Goal: Task Accomplishment & Management: Use online tool/utility

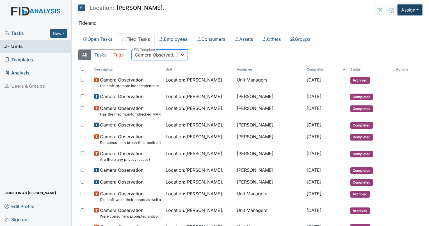
click at [400, 10] on button "Assign" at bounding box center [409, 9] width 25 height 11
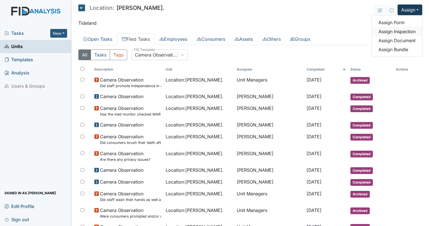
click at [391, 31] on link "Assign Inspection" at bounding box center [397, 31] width 51 height 9
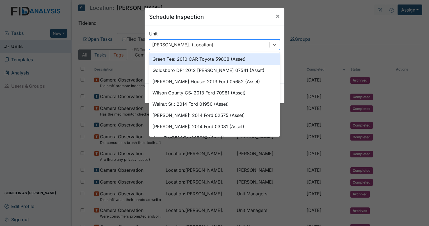
click at [263, 47] on div "Dixon Rd. (Location)" at bounding box center [209, 45] width 120 height 10
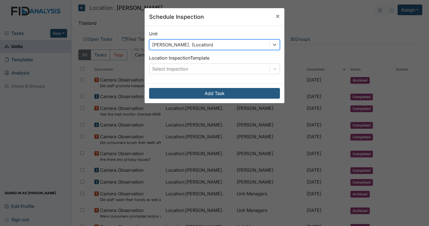
click at [263, 47] on div "Dixon Rd. (Location)" at bounding box center [209, 45] width 120 height 10
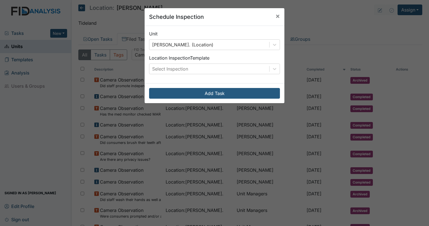
click at [264, 76] on div "Unit Dixon Rd. (Location) Location Inspection Template Select Inspection" at bounding box center [215, 54] width 140 height 57
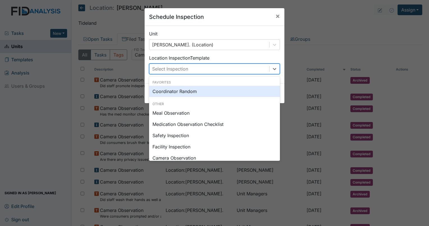
click at [265, 69] on div "Select Inspection" at bounding box center [209, 69] width 120 height 10
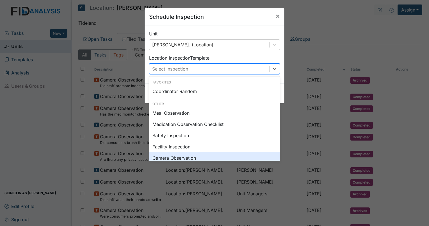
click at [223, 158] on div "Camera Observation" at bounding box center [214, 157] width 131 height 11
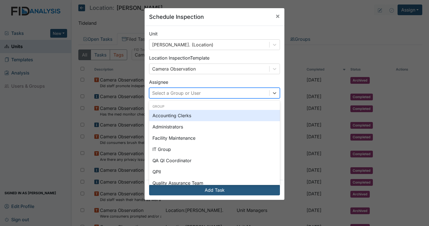
click at [188, 92] on div "Select a Group or User" at bounding box center [176, 93] width 49 height 7
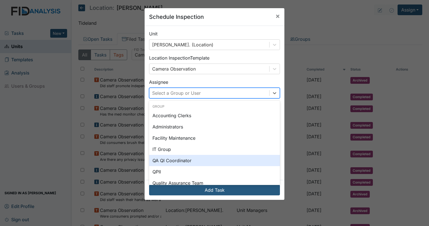
click at [197, 157] on div "QA QI Coordinator" at bounding box center [214, 160] width 131 height 11
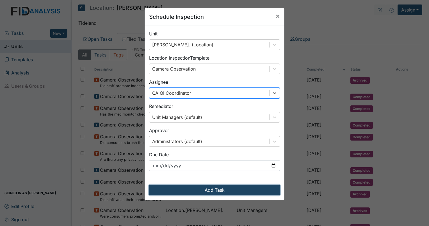
click at [211, 190] on button "Add Task" at bounding box center [214, 189] width 131 height 11
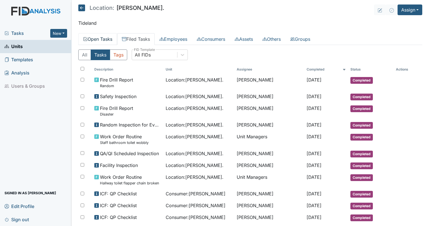
click at [103, 39] on link "Open Tasks" at bounding box center [97, 39] width 39 height 12
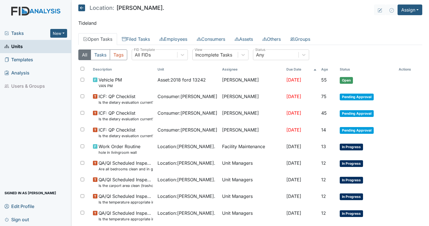
click at [103, 39] on link "Open Tasks" at bounding box center [97, 39] width 39 height 12
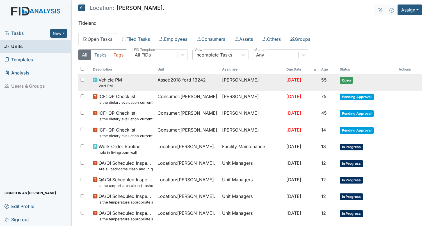
click at [181, 82] on span "Asset : 2018 ford 13242" at bounding box center [181, 79] width 48 height 7
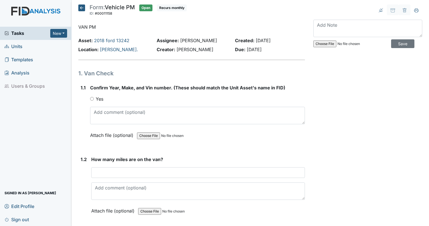
click at [23, 34] on span "Tasks" at bounding box center [27, 33] width 46 height 7
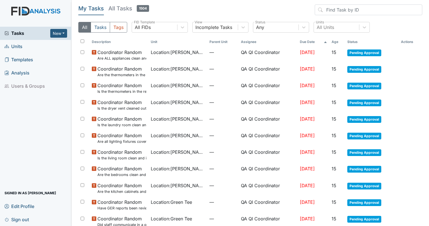
click at [337, 39] on th "Age" at bounding box center [337, 42] width 16 height 10
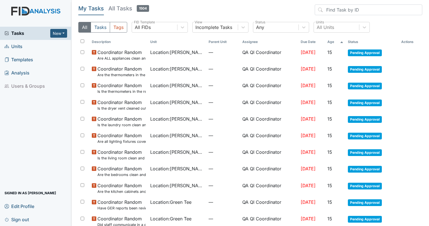
click at [335, 42] on th "Age" at bounding box center [335, 42] width 20 height 10
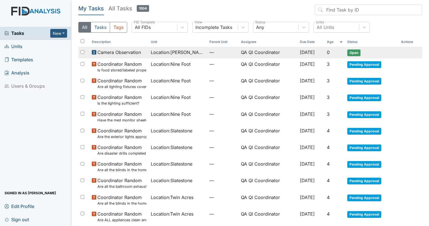
click at [117, 53] on span "Camera Observation" at bounding box center [119, 52] width 44 height 7
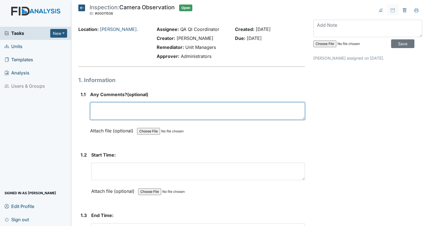
click at [142, 109] on textarea at bounding box center [197, 110] width 215 height 17
click at [165, 106] on textarea "Camera observation for 9/7/25. THis inspector" at bounding box center [197, 110] width 215 height 17
click at [207, 111] on textarea "Camera observation for 9/7/25. This inspector" at bounding box center [197, 110] width 215 height 17
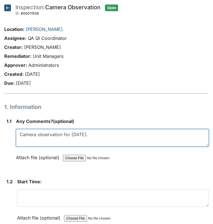
click at [100, 136] on textarea "Camera observation for 9/7/25." at bounding box center [112, 137] width 193 height 17
click at [109, 134] on textarea "Camera observation for 9/7/25. Camera D$ (Kitchen)" at bounding box center [112, 137] width 193 height 17
click at [141, 135] on textarea "Camera observation for 9/7/25. Camera D4 (Kitchen)" at bounding box center [112, 137] width 193 height 17
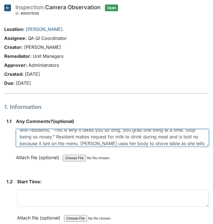
scroll to position [18, 0]
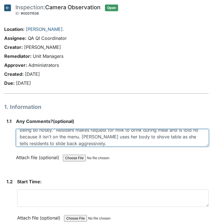
click at [113, 145] on textarea "Camera observation for 9/7/25. Camera D4 (Kitchen) 12:45pm. Staff is aggressive…" at bounding box center [112, 137] width 193 height 17
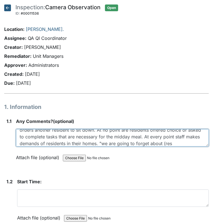
scroll to position [45, 0]
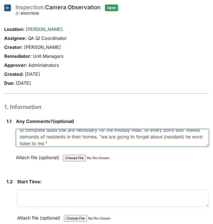
type textarea "Camera observation for 9/7/25. Camera D4 (Kitchen) 12:45pm. Staff is aggressive…"
